Goal: Information Seeking & Learning: Learn about a topic

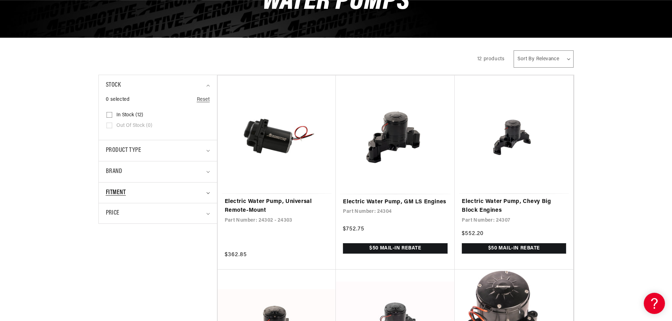
click at [208, 190] on summary "Fitment" at bounding box center [158, 193] width 104 height 21
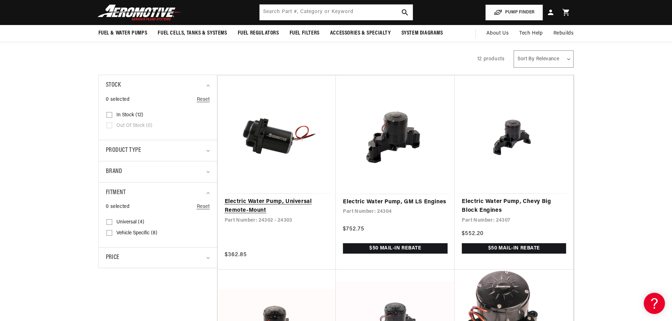
click at [247, 202] on link "Electric Water Pump, Universal Remote-Mount" at bounding box center [277, 207] width 104 height 18
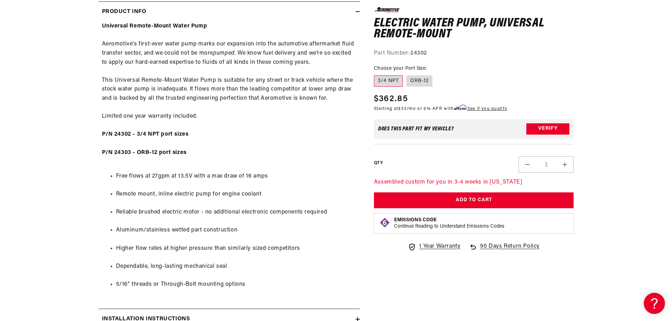
scroll to position [0, 895]
